Goal: Navigation & Orientation: Find specific page/section

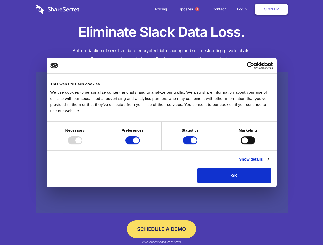
click at [82, 145] on div at bounding box center [75, 140] width 15 height 8
click at [140, 145] on input "Preferences" at bounding box center [132, 140] width 15 height 8
checkbox input "false"
click at [191, 145] on input "Statistics" at bounding box center [190, 140] width 15 height 8
checkbox input "false"
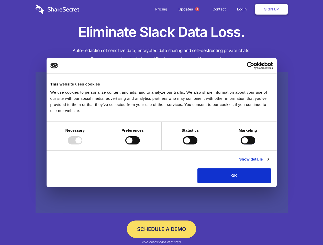
click at [241, 145] on input "Marketing" at bounding box center [248, 140] width 15 height 8
checkbox input "true"
click at [269, 163] on link "Show details" at bounding box center [254, 159] width 30 height 6
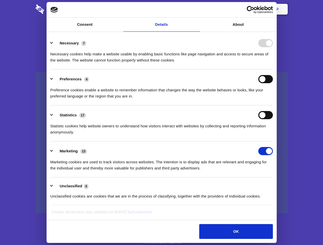
click at [273, 63] on div "Necessary cookies help make a website usable by enabling basic functions like p…" at bounding box center [161, 55] width 222 height 16
click at [197, 9] on span "1" at bounding box center [197, 9] width 4 height 4
